Goal: Task Accomplishment & Management: Use online tool/utility

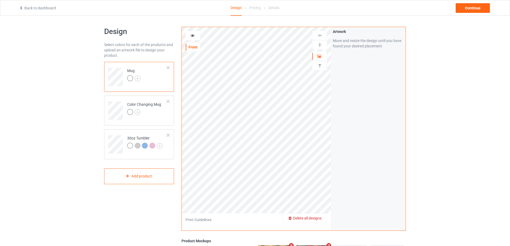
click at [321, 219] on span "Delete all designs" at bounding box center [307, 218] width 28 height 4
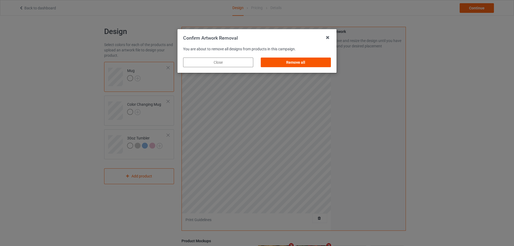
click at [289, 61] on div "Remove all" at bounding box center [296, 63] width 70 height 10
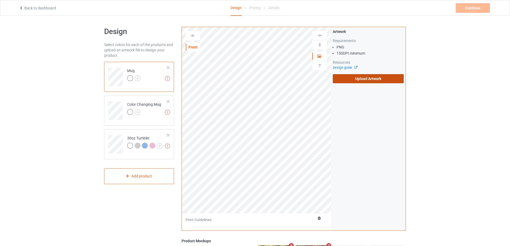
click at [357, 78] on label "Upload Artwork" at bounding box center [368, 78] width 71 height 9
click at [0, 0] on input "Upload Artwork" at bounding box center [0, 0] width 0 height 0
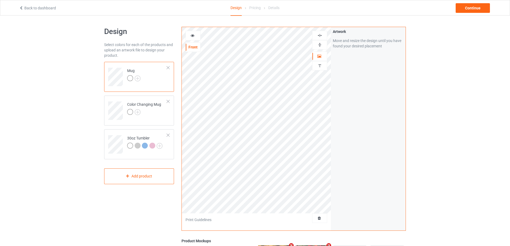
click at [320, 44] on img at bounding box center [319, 44] width 5 height 5
click at [117, 131] on td at bounding box center [116, 142] width 16 height 22
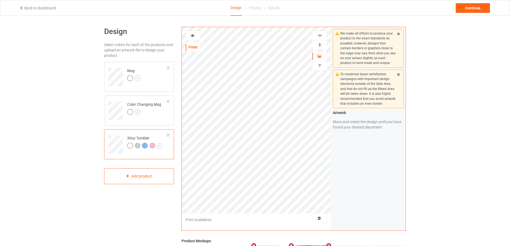
click at [192, 35] on icon at bounding box center [192, 35] width 5 height 4
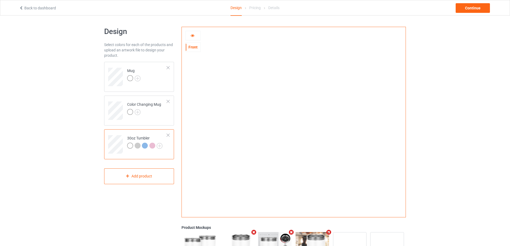
click at [192, 36] on icon at bounding box center [192, 35] width 5 height 4
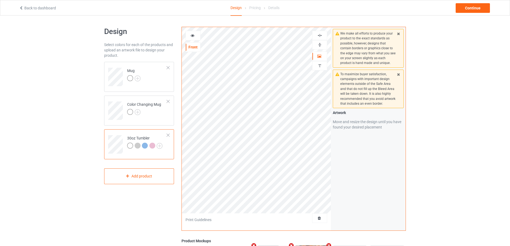
click at [193, 36] on icon at bounding box center [192, 35] width 5 height 4
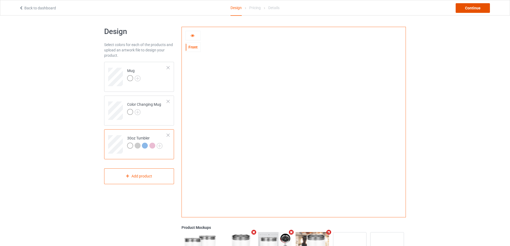
click at [476, 7] on div "Continue" at bounding box center [473, 8] width 34 height 10
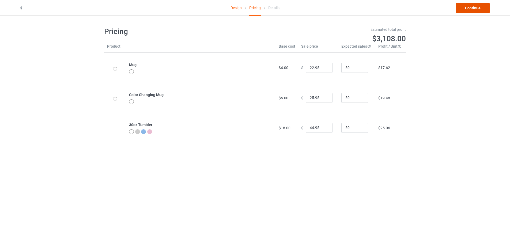
click at [476, 7] on link "Continue" at bounding box center [473, 8] width 34 height 10
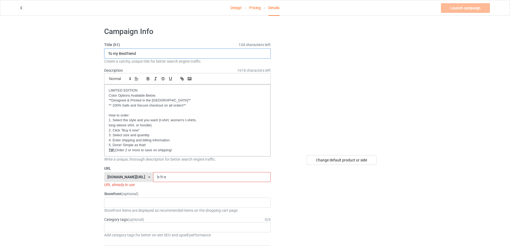
drag, startPoint x: 149, startPoint y: 53, endPoint x: 93, endPoint y: 54, distance: 56.5
type input "Gift Family/Besties"
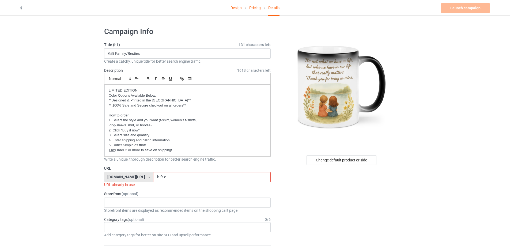
click at [165, 177] on input "b-fr-e" at bounding box center [211, 177] width 117 height 10
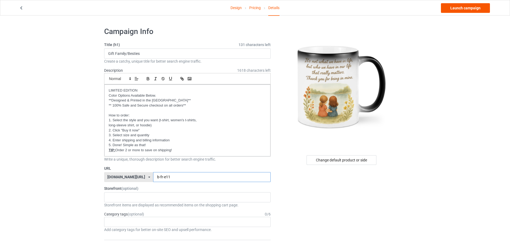
type input "b-fr-e11"
click at [462, 7] on link "Launch campaign" at bounding box center [465, 8] width 49 height 10
